Goal: Task Accomplishment & Management: Manage account settings

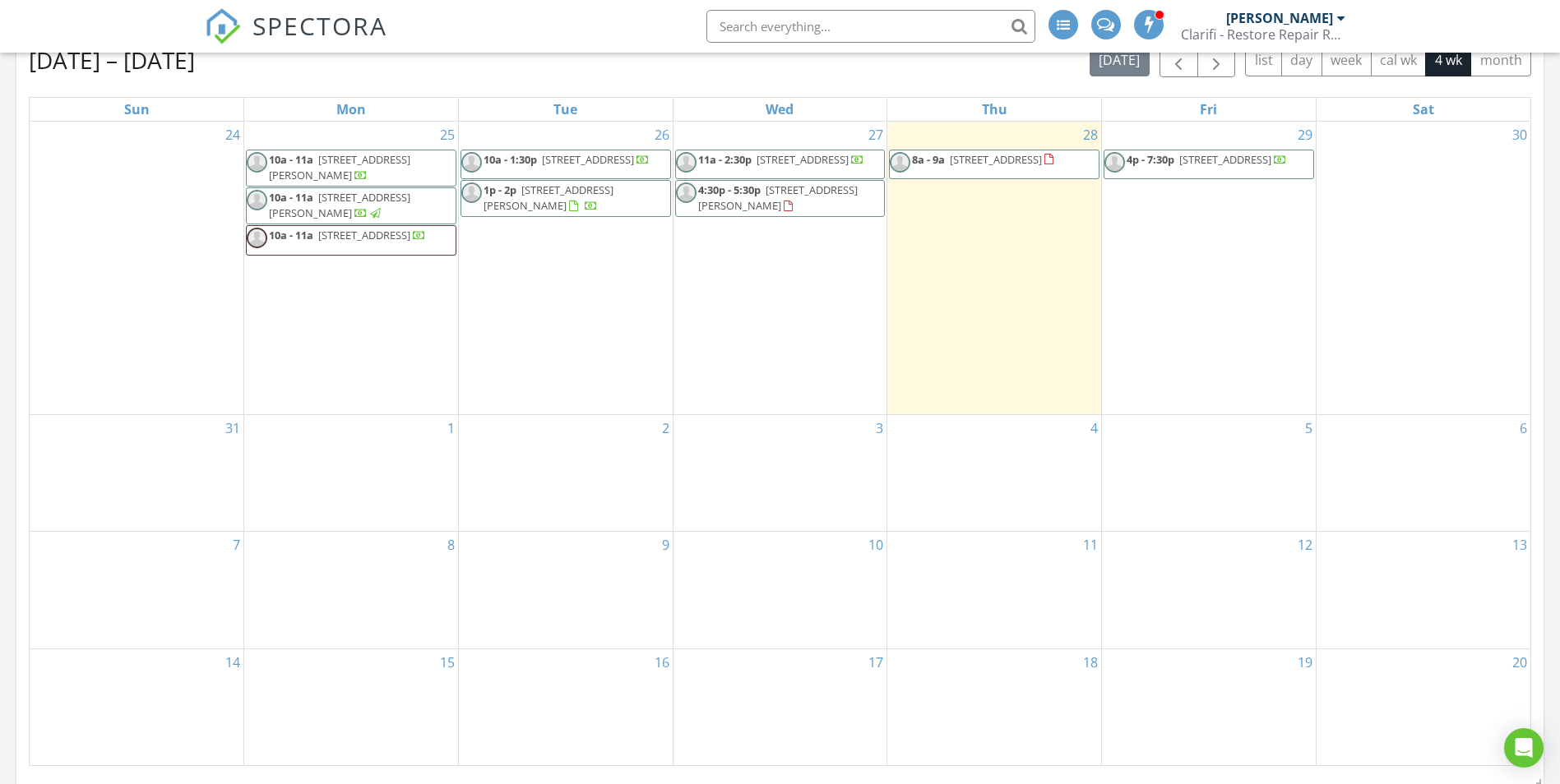
scroll to position [740, 0]
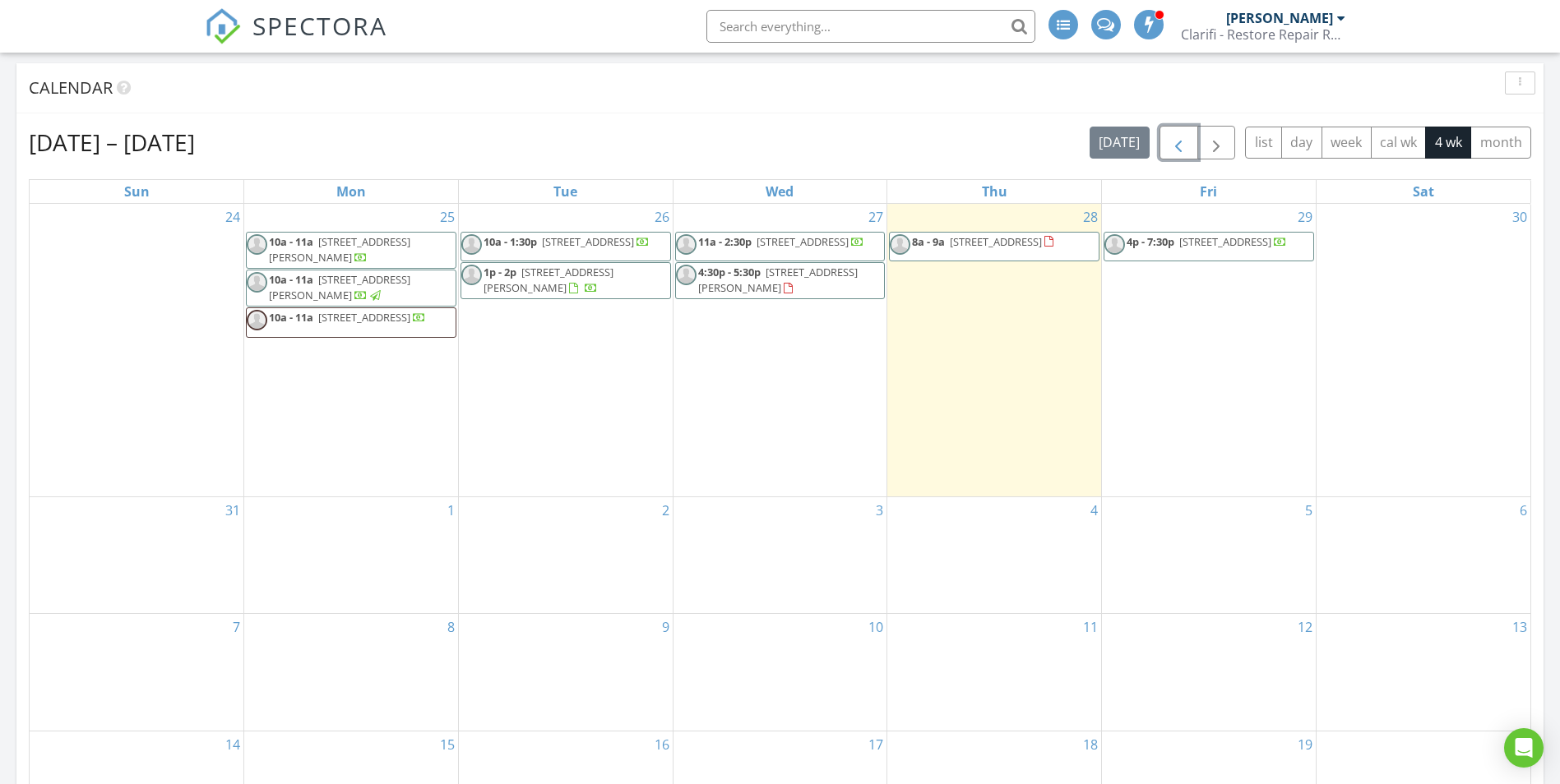
click at [1175, 159] on button "button" at bounding box center [1179, 143] width 39 height 34
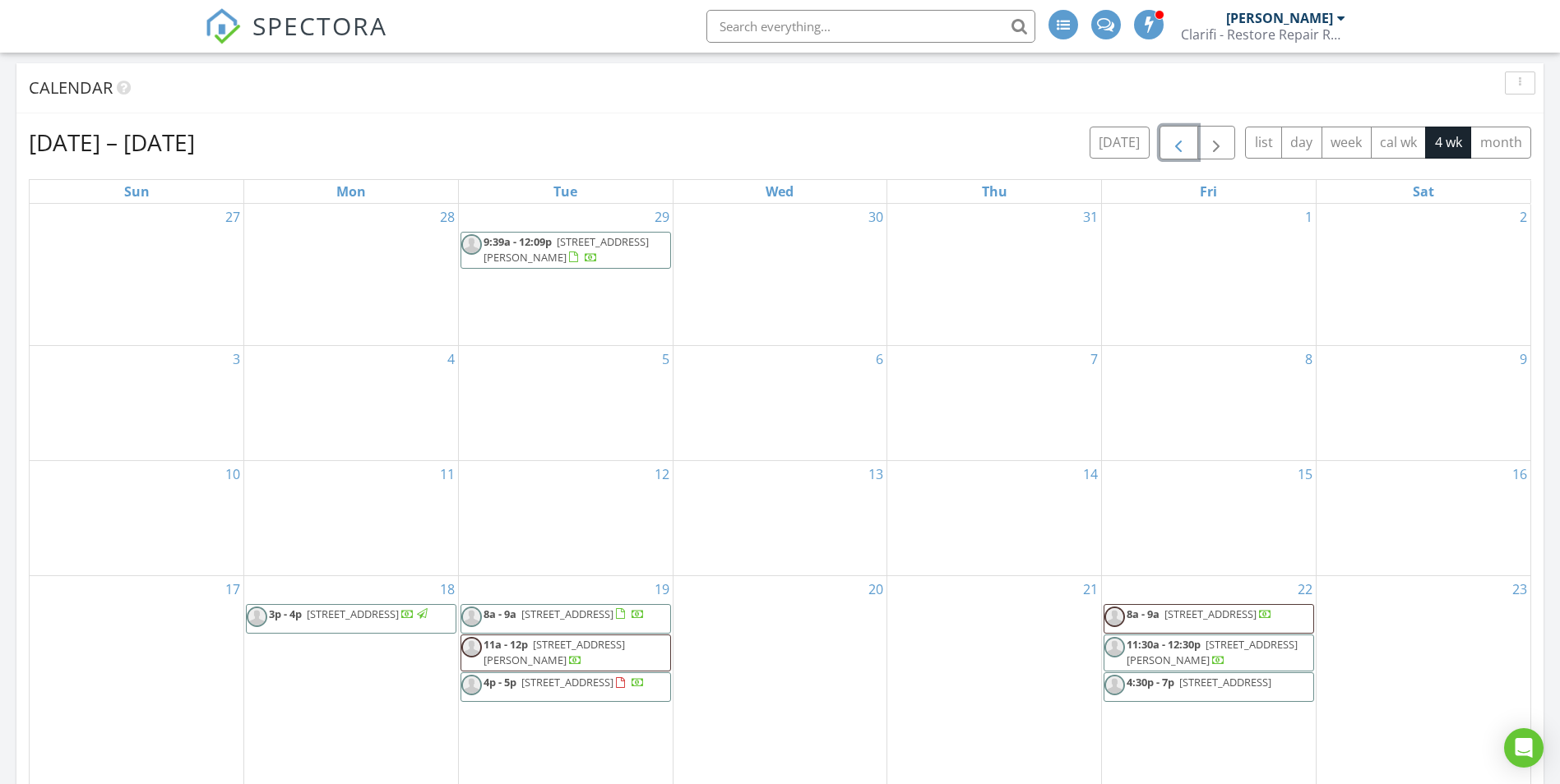
scroll to position [904, 0]
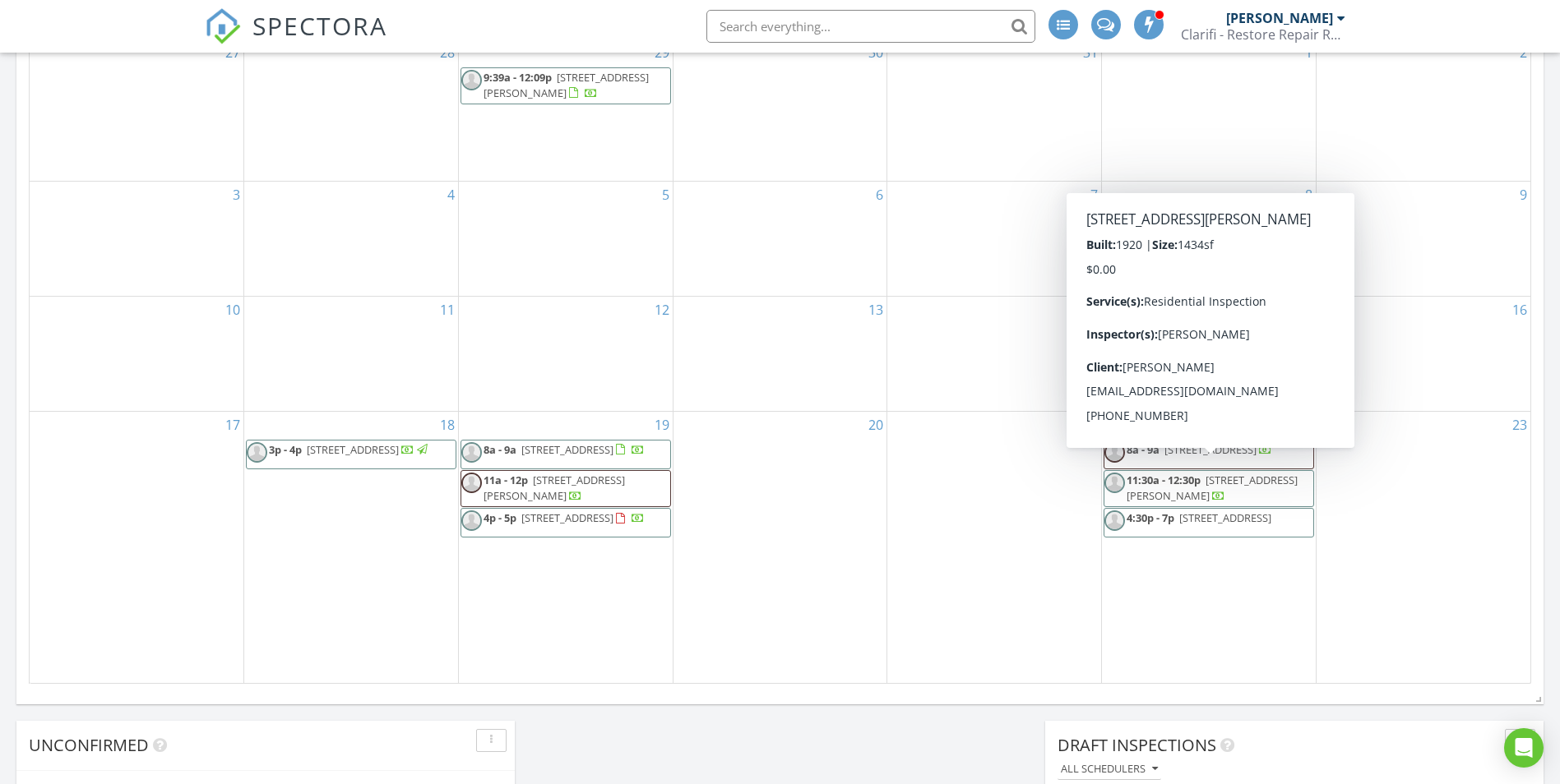
click at [1214, 475] on span "[STREET_ADDRESS][PERSON_NAME]" at bounding box center [1212, 487] width 171 height 30
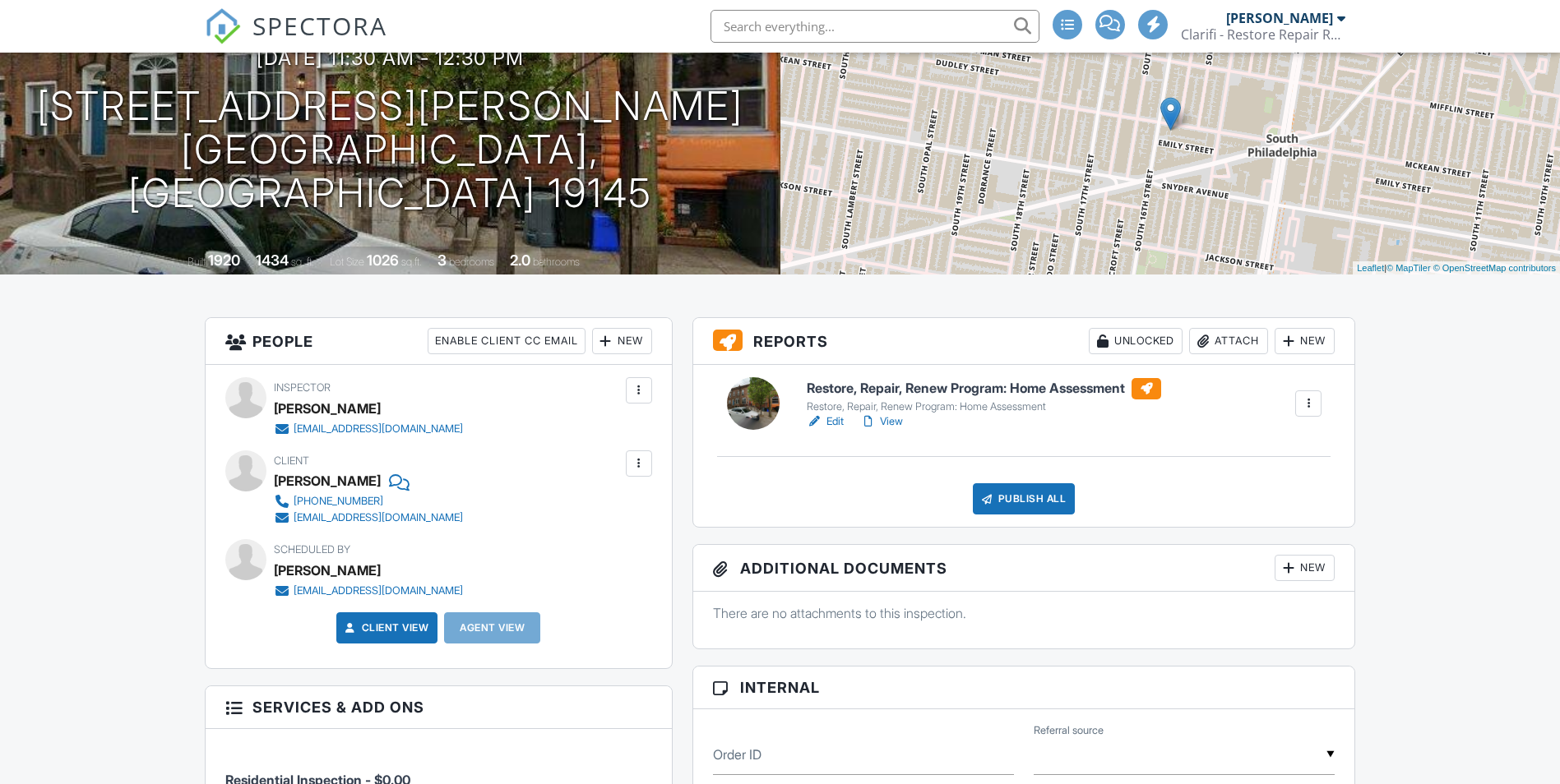
scroll to position [246, 0]
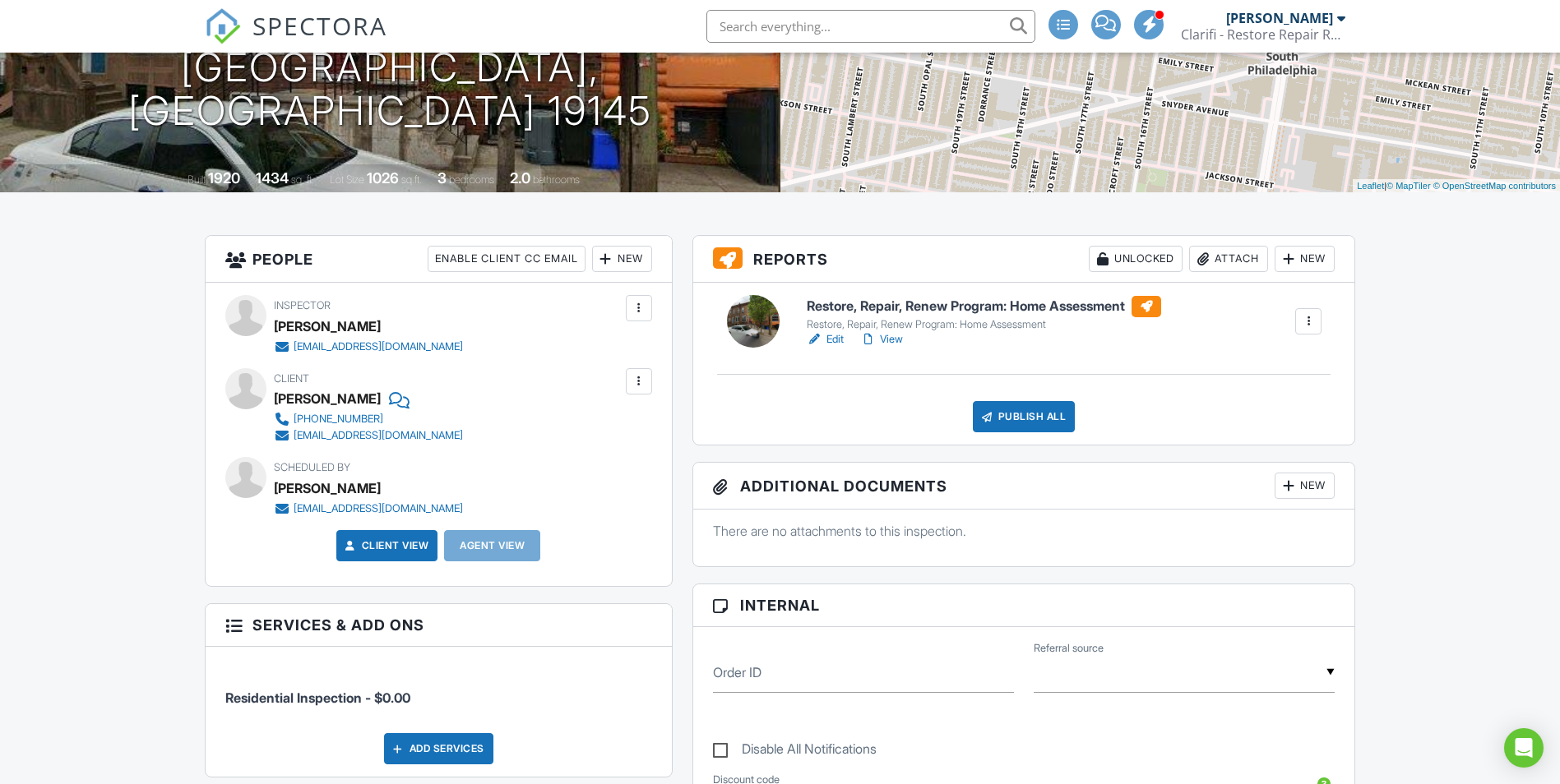
click at [1304, 320] on div at bounding box center [1309, 321] width 17 height 16
click at [888, 339] on link "View" at bounding box center [881, 339] width 43 height 16
